Goal: Task Accomplishment & Management: Manage account settings

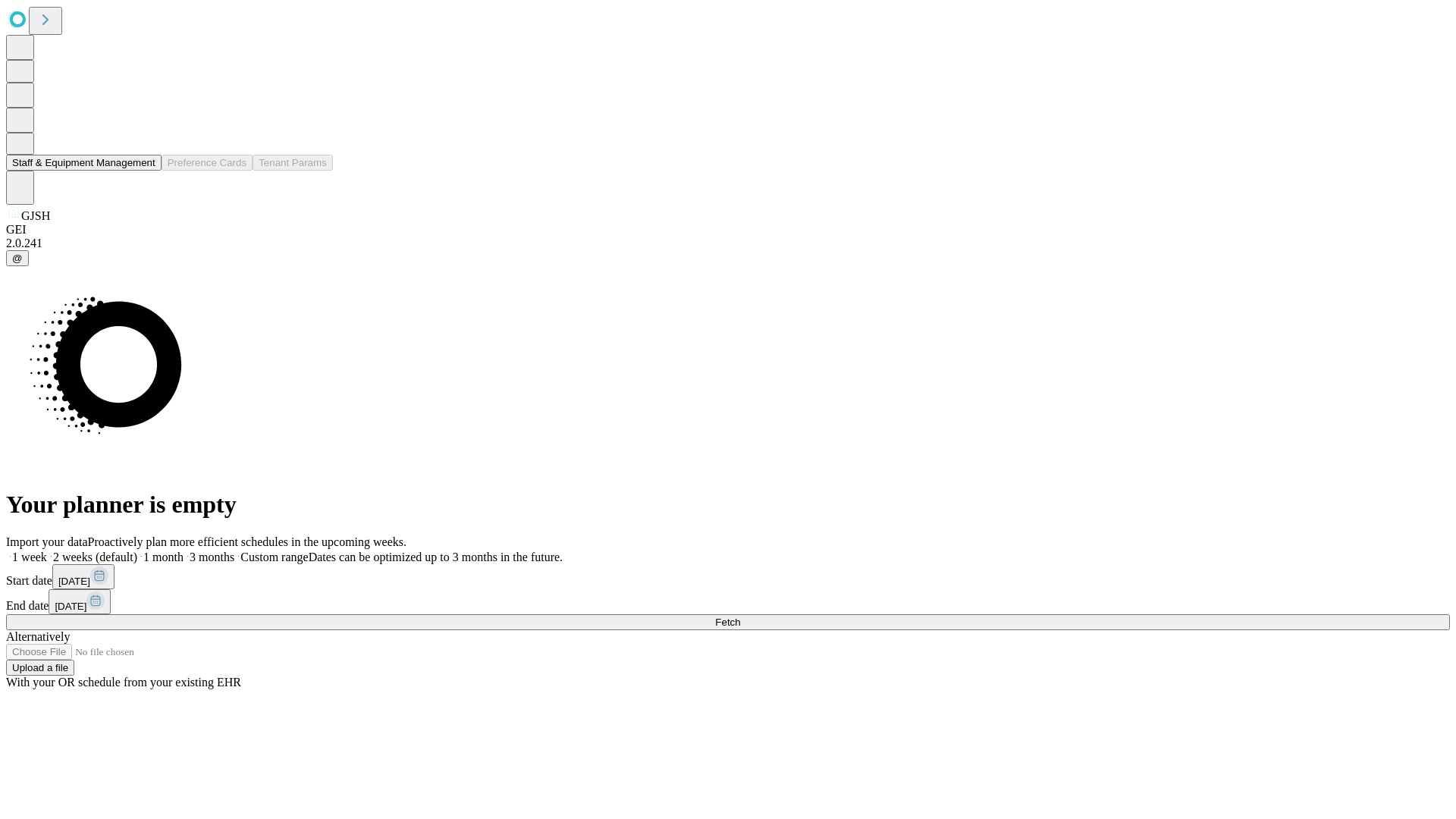
click at [144, 170] on button "Staff & Equipment Management" at bounding box center [83, 163] width 155 height 16
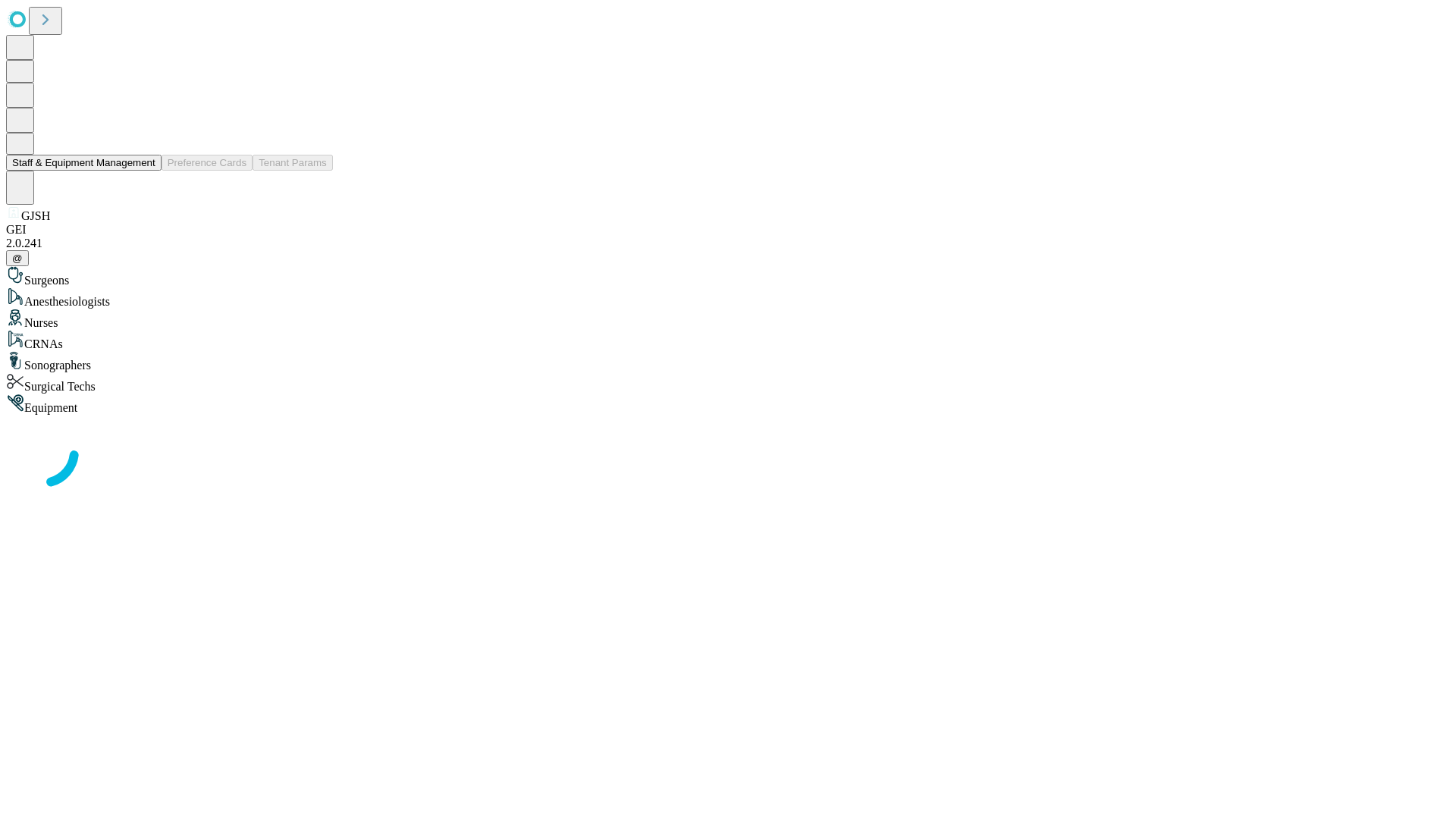
click at [144, 170] on button "Staff & Equipment Management" at bounding box center [83, 163] width 155 height 16
